Goal: Task Accomplishment & Management: Use online tool/utility

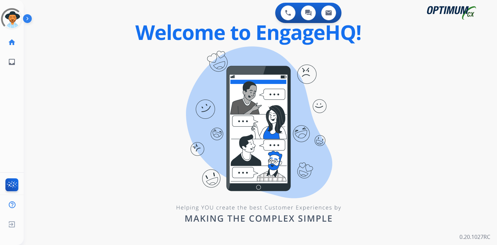
click at [458, 206] on div "0 Voice Interactions 0 Chat Interactions 0 Email Interactions swap_horiz Break …" at bounding box center [260, 122] width 473 height 245
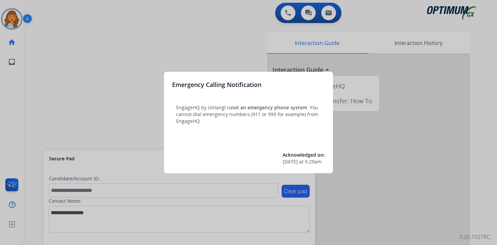
click at [64, 45] on div at bounding box center [248, 122] width 497 height 245
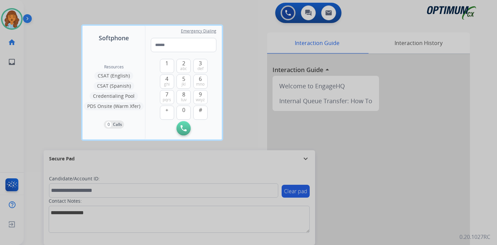
click at [53, 42] on div at bounding box center [248, 122] width 497 height 245
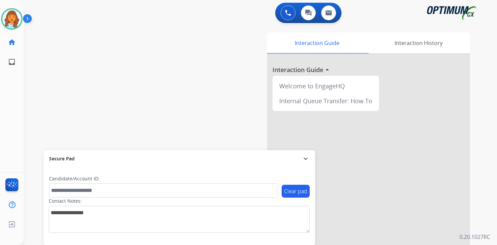
click at [30, 24] on img at bounding box center [28, 20] width 11 height 13
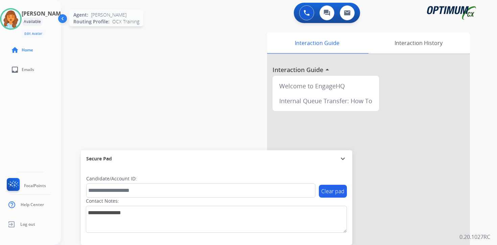
click at [15, 15] on img at bounding box center [10, 18] width 19 height 19
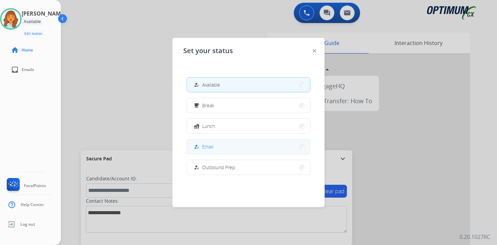
click at [215, 146] on button "how_to_reg Email" at bounding box center [248, 146] width 123 height 15
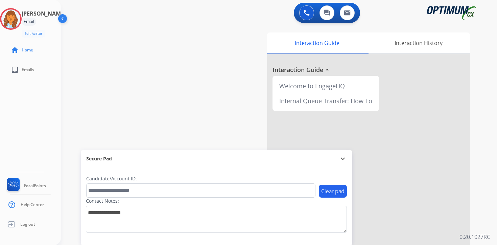
click at [487, 231] on div "0 Voice Interactions 0 Chat Interactions 0 Email Interactions swap_horiz Break …" at bounding box center [279, 122] width 436 height 245
